Goal: Transaction & Acquisition: Purchase product/service

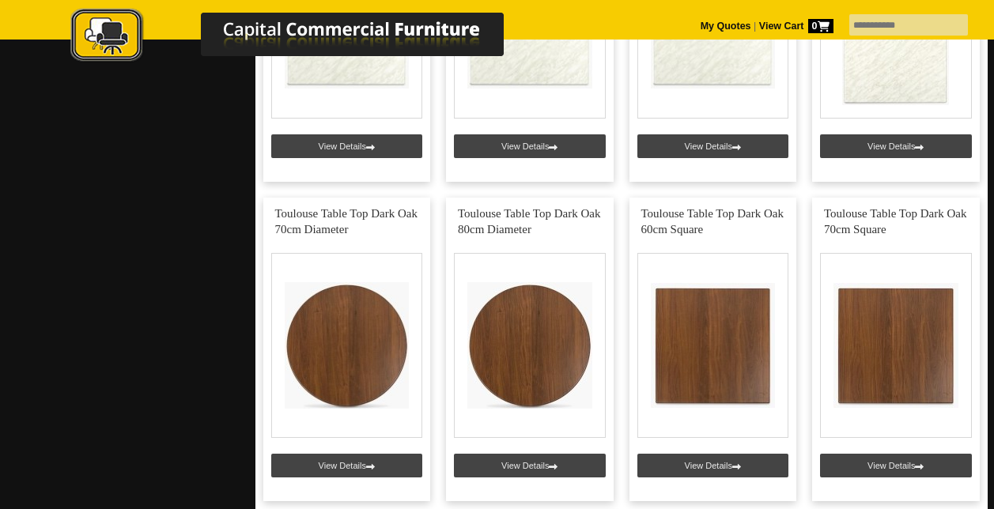
scroll to position [1186, 0]
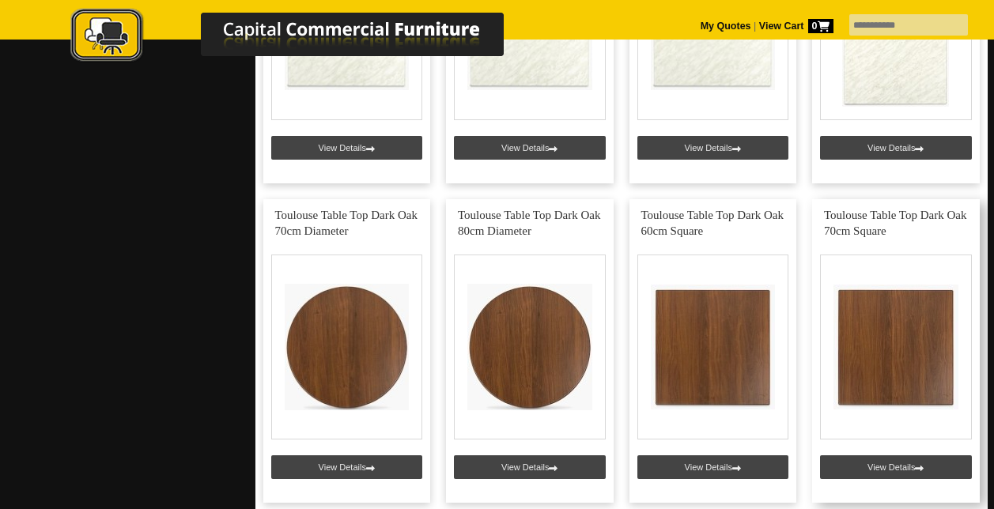
click at [905, 332] on link at bounding box center [896, 351] width 168 height 304
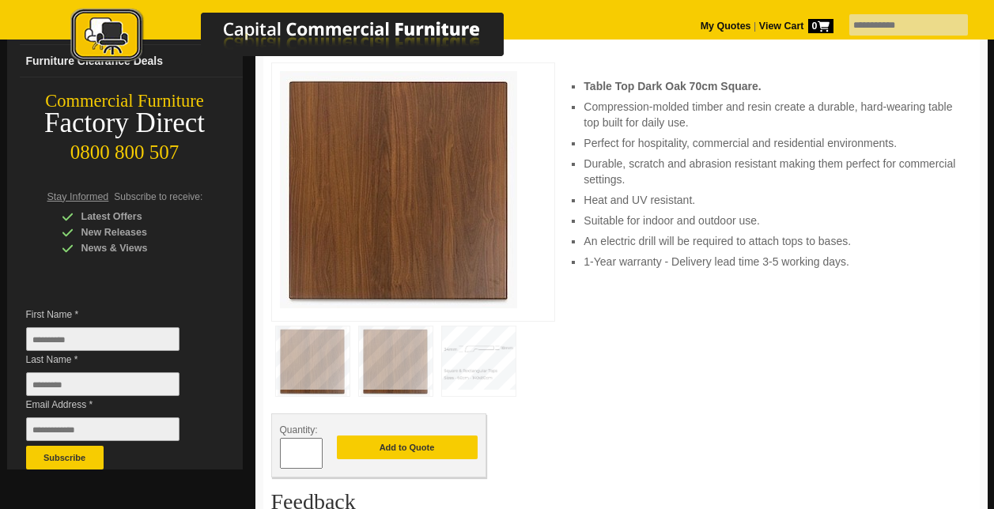
scroll to position [237, 0]
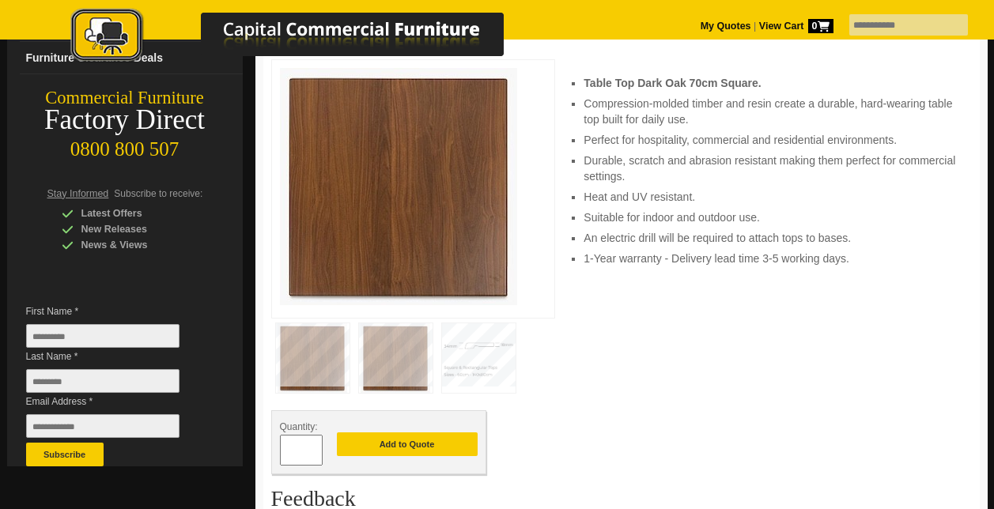
click at [467, 351] on img at bounding box center [479, 358] width 74 height 70
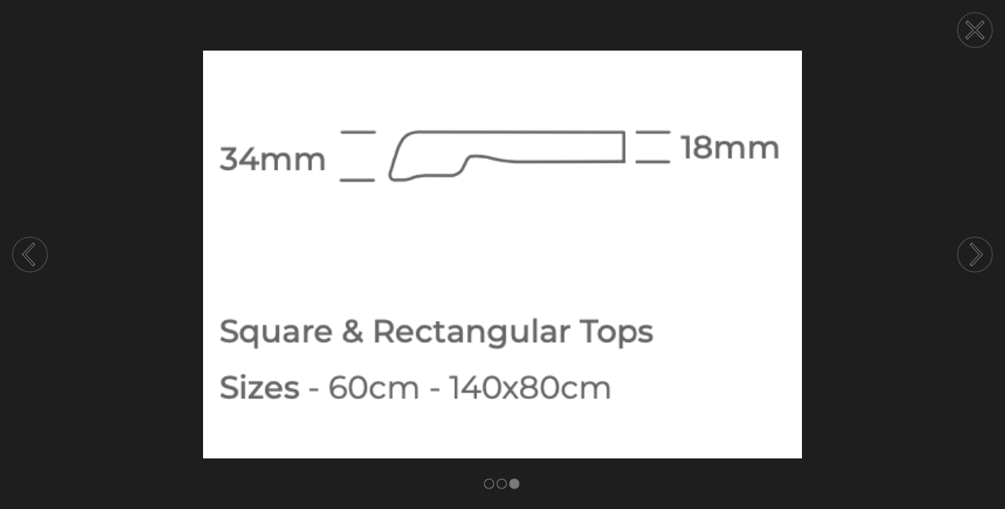
click at [969, 29] on circle at bounding box center [975, 30] width 35 height 35
